Goal: Navigation & Orientation: Find specific page/section

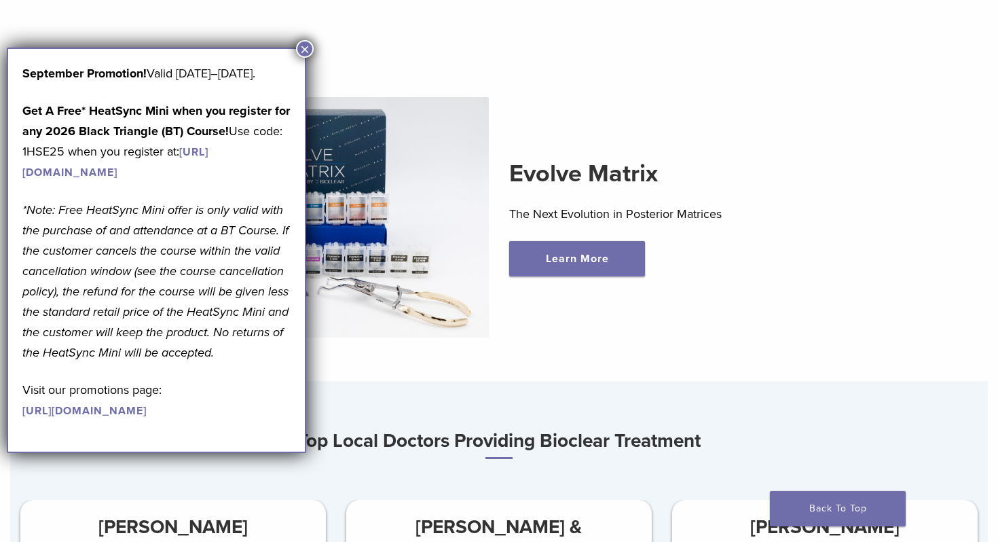
scroll to position [173, 0]
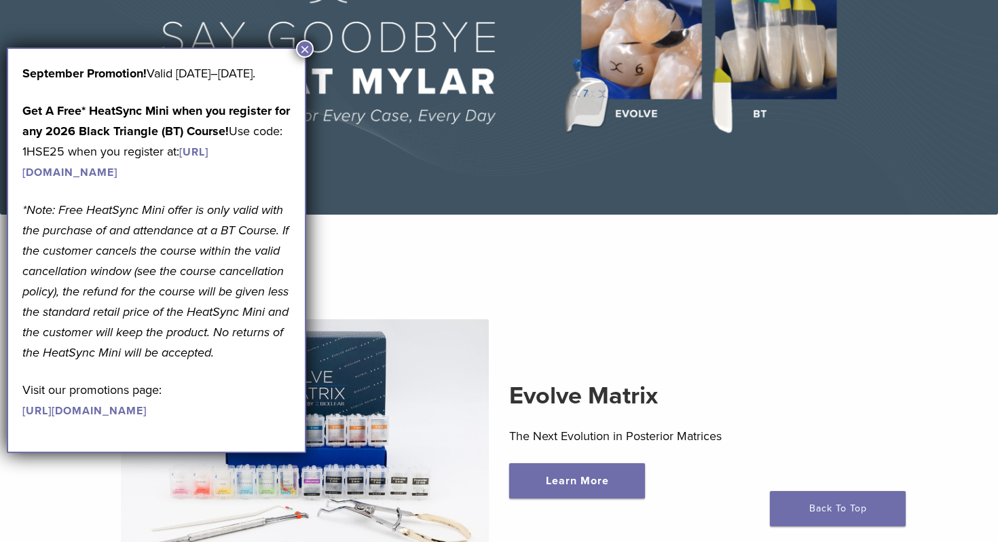
click at [307, 47] on button "×" at bounding box center [305, 49] width 18 height 18
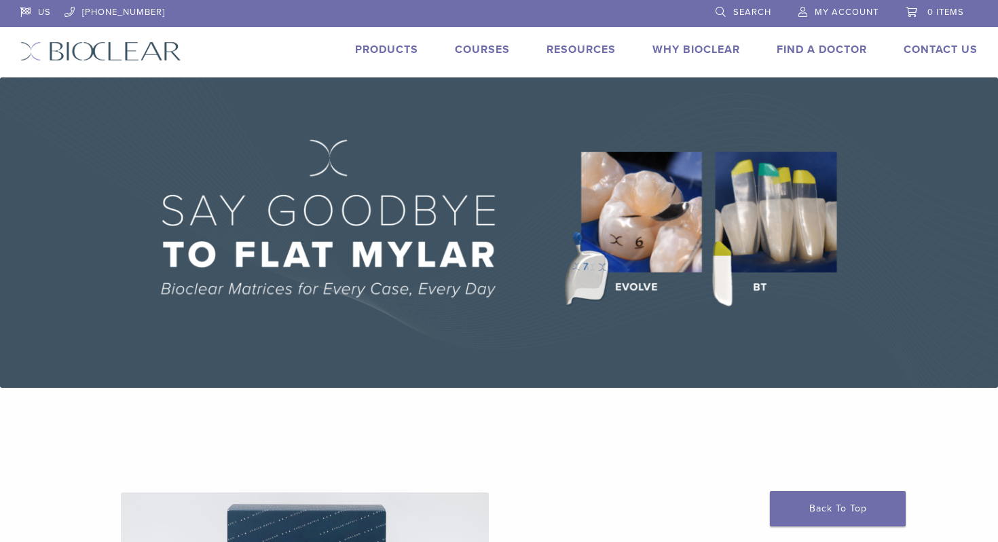
scroll to position [2, 0]
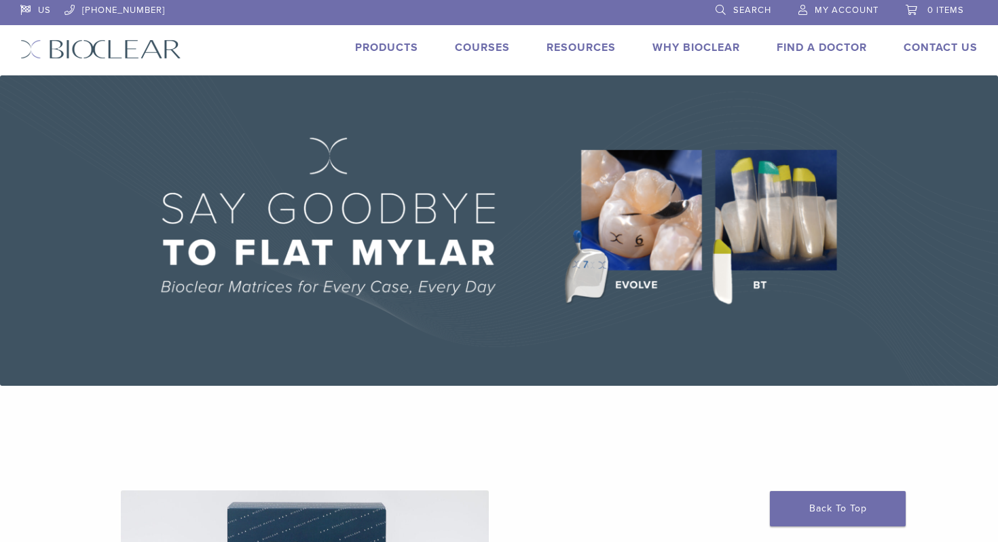
click at [358, 47] on link "Products" at bounding box center [386, 48] width 63 height 14
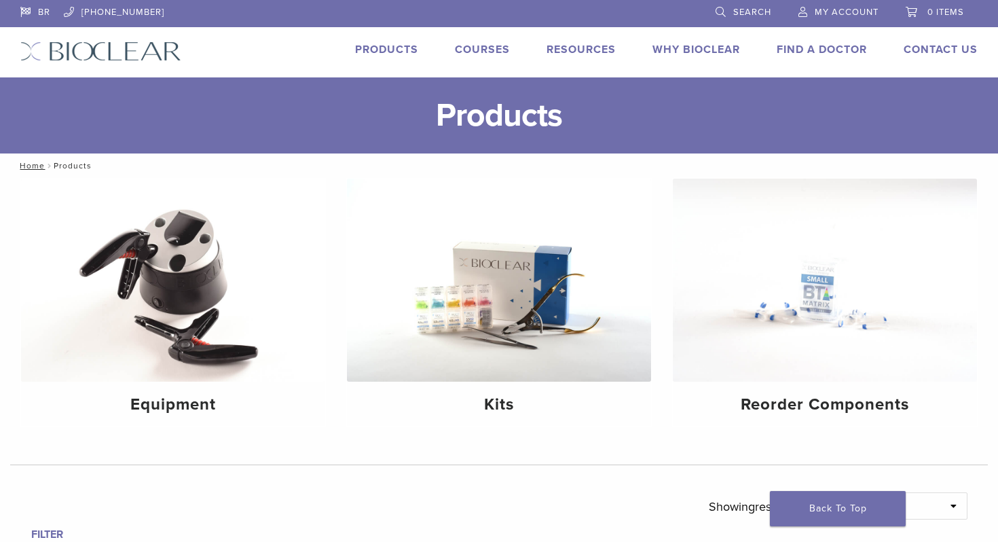
click at [100, 55] on img at bounding box center [100, 51] width 161 height 20
